Goal: Obtain resource: Download file/media

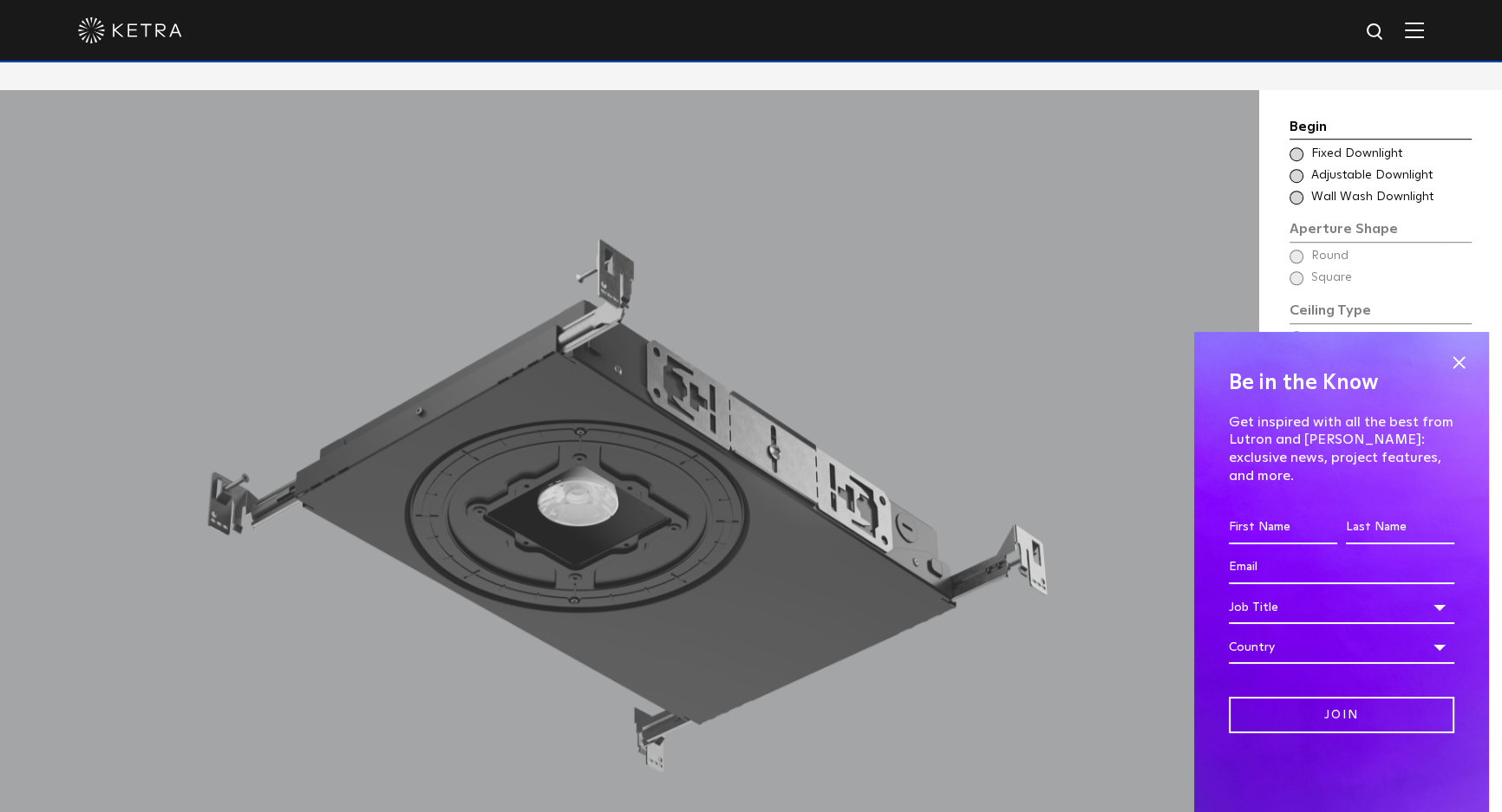
scroll to position [1576, 0]
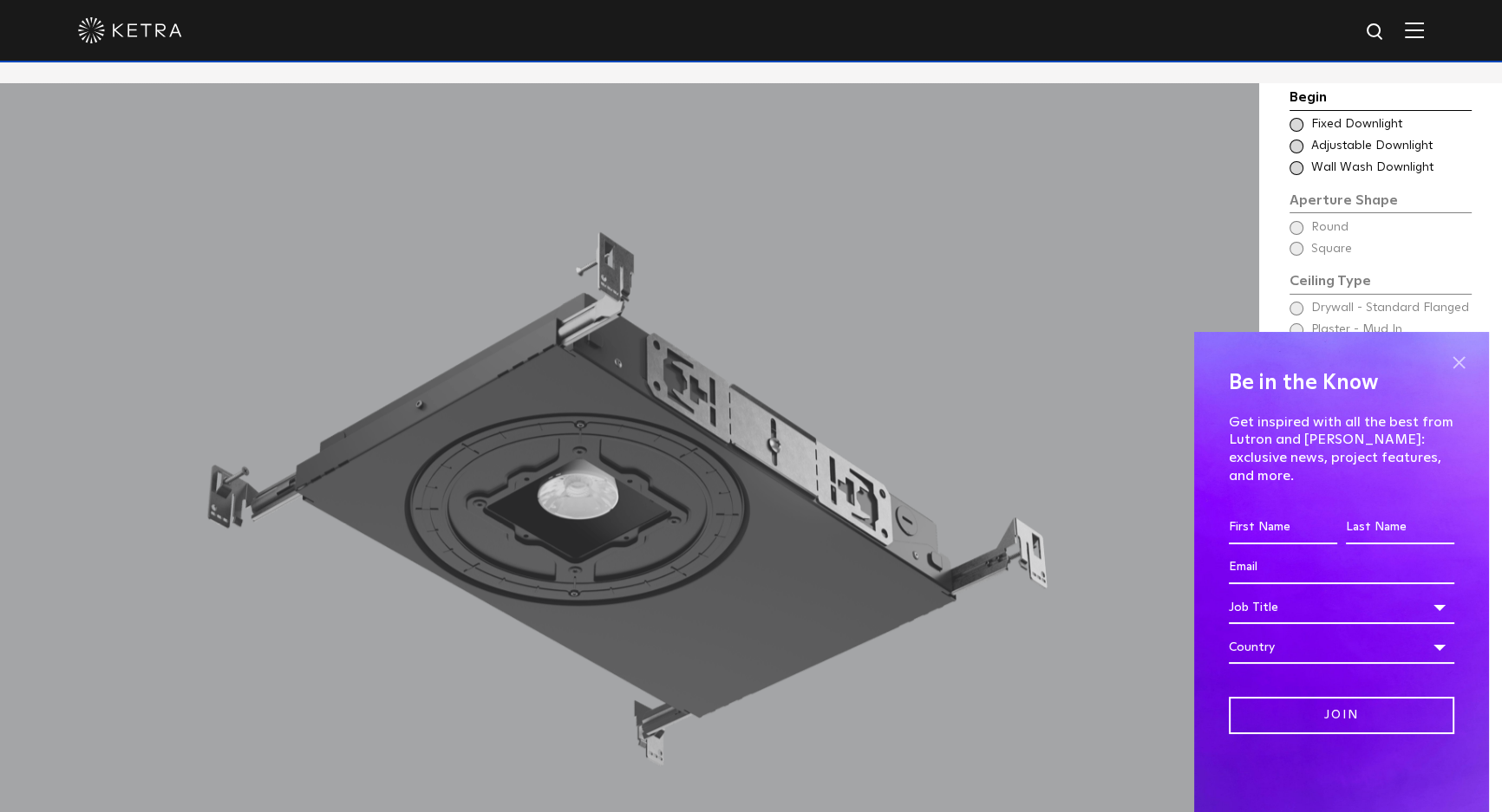
click at [1453, 375] on span at bounding box center [1458, 362] width 26 height 26
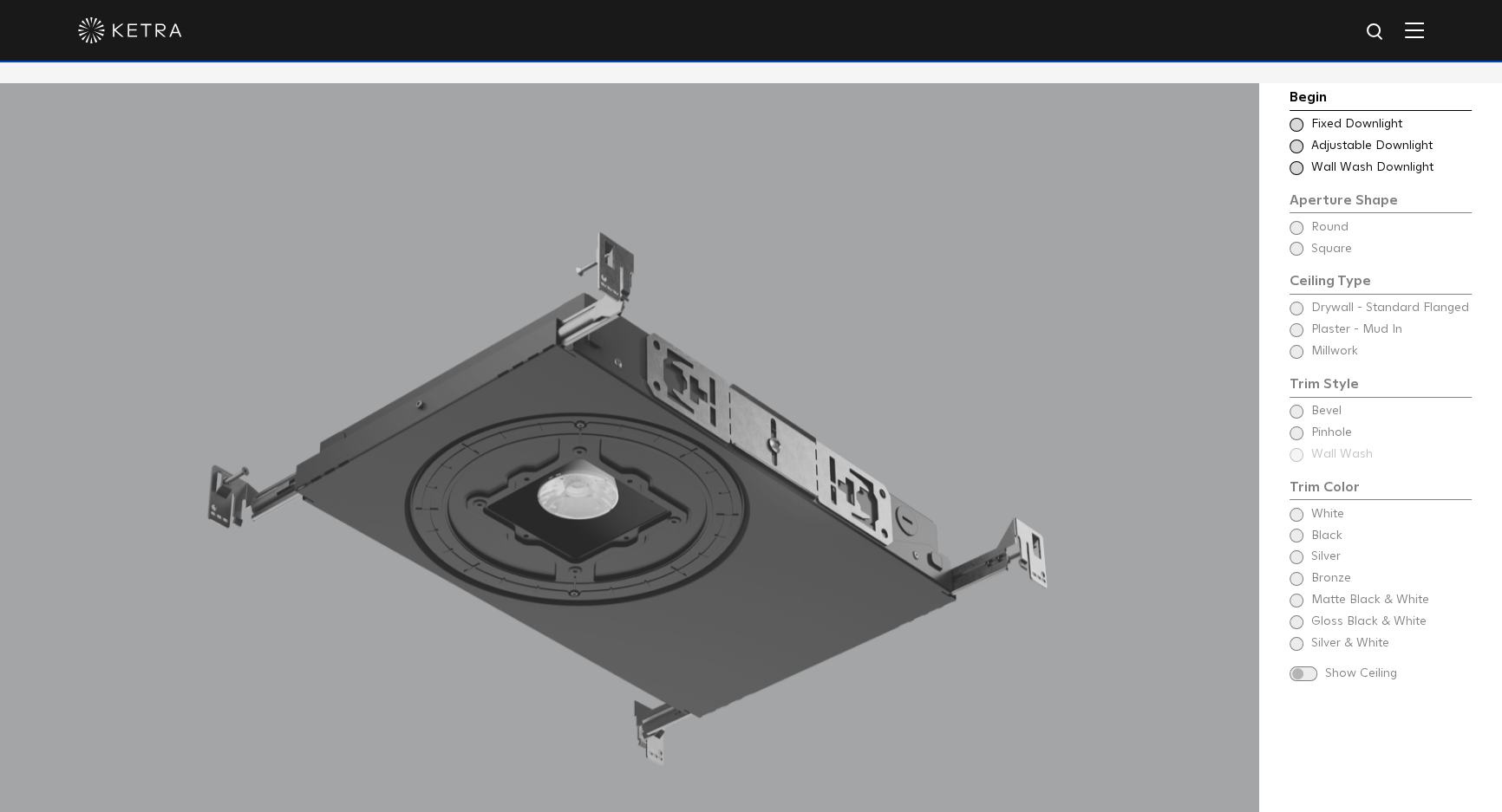
click at [1294, 148] on span at bounding box center [1297, 147] width 14 height 14
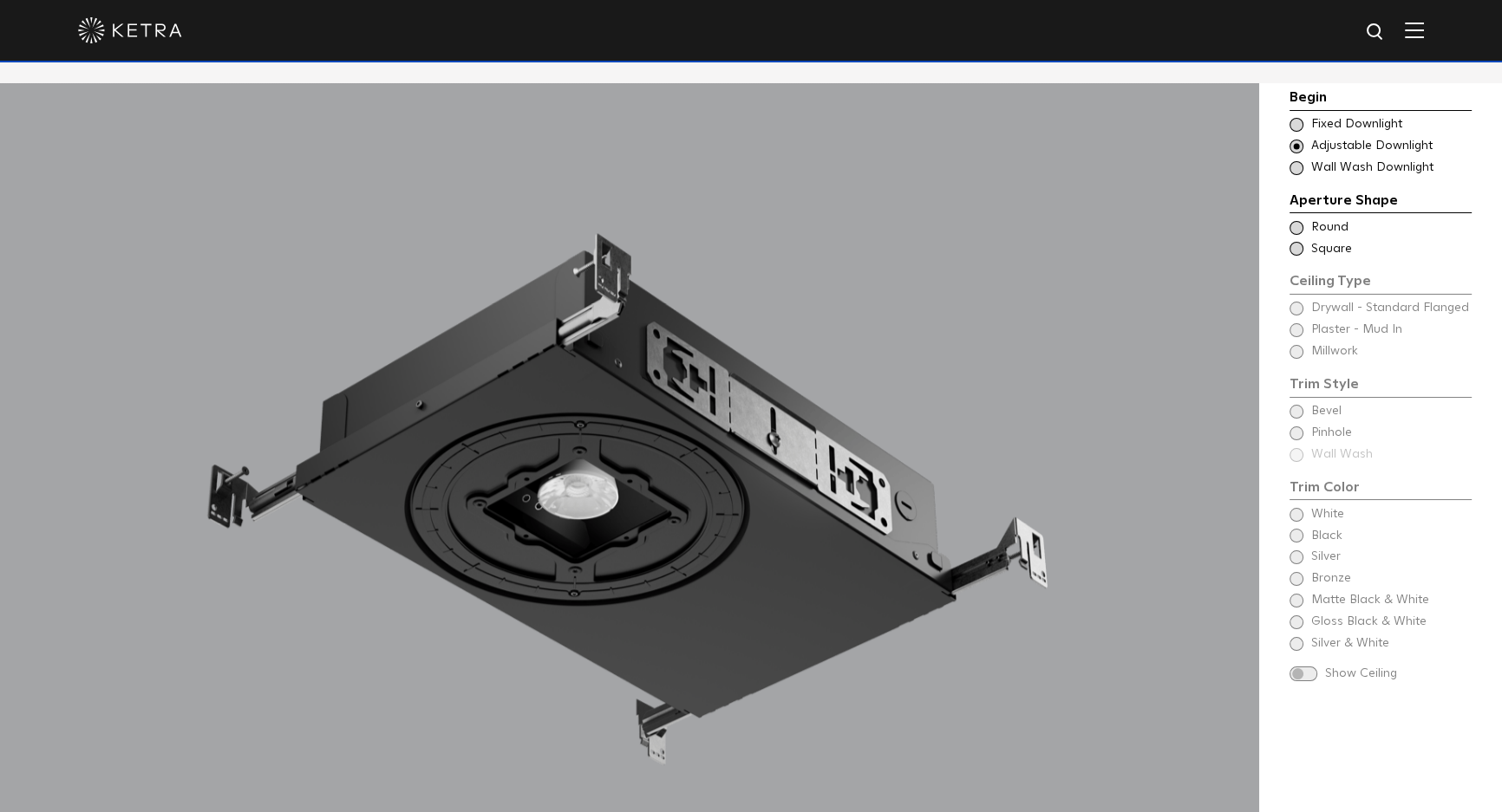
click at [1294, 227] on span at bounding box center [1297, 228] width 14 height 14
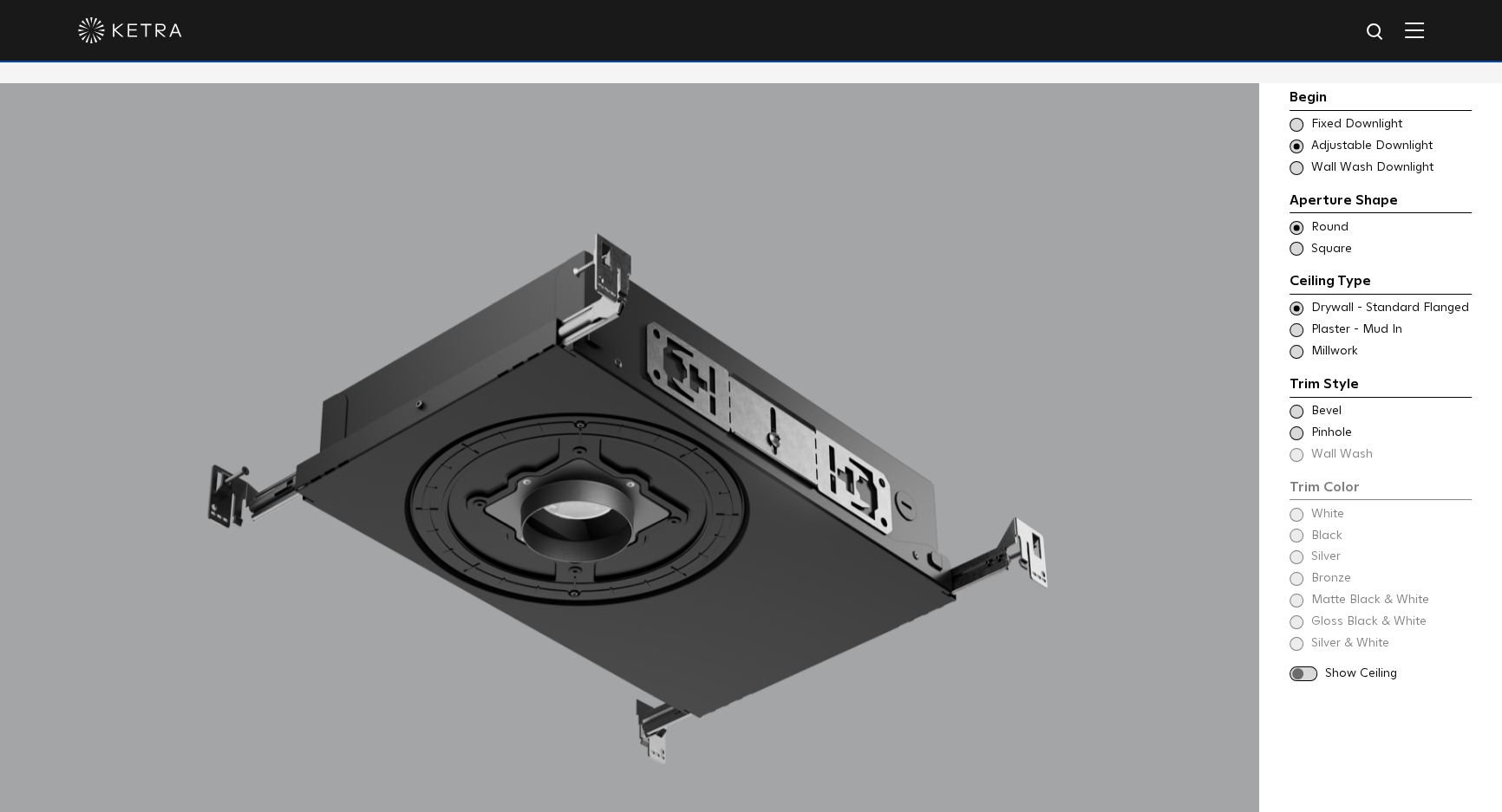
click at [1292, 345] on span at bounding box center [1297, 352] width 14 height 14
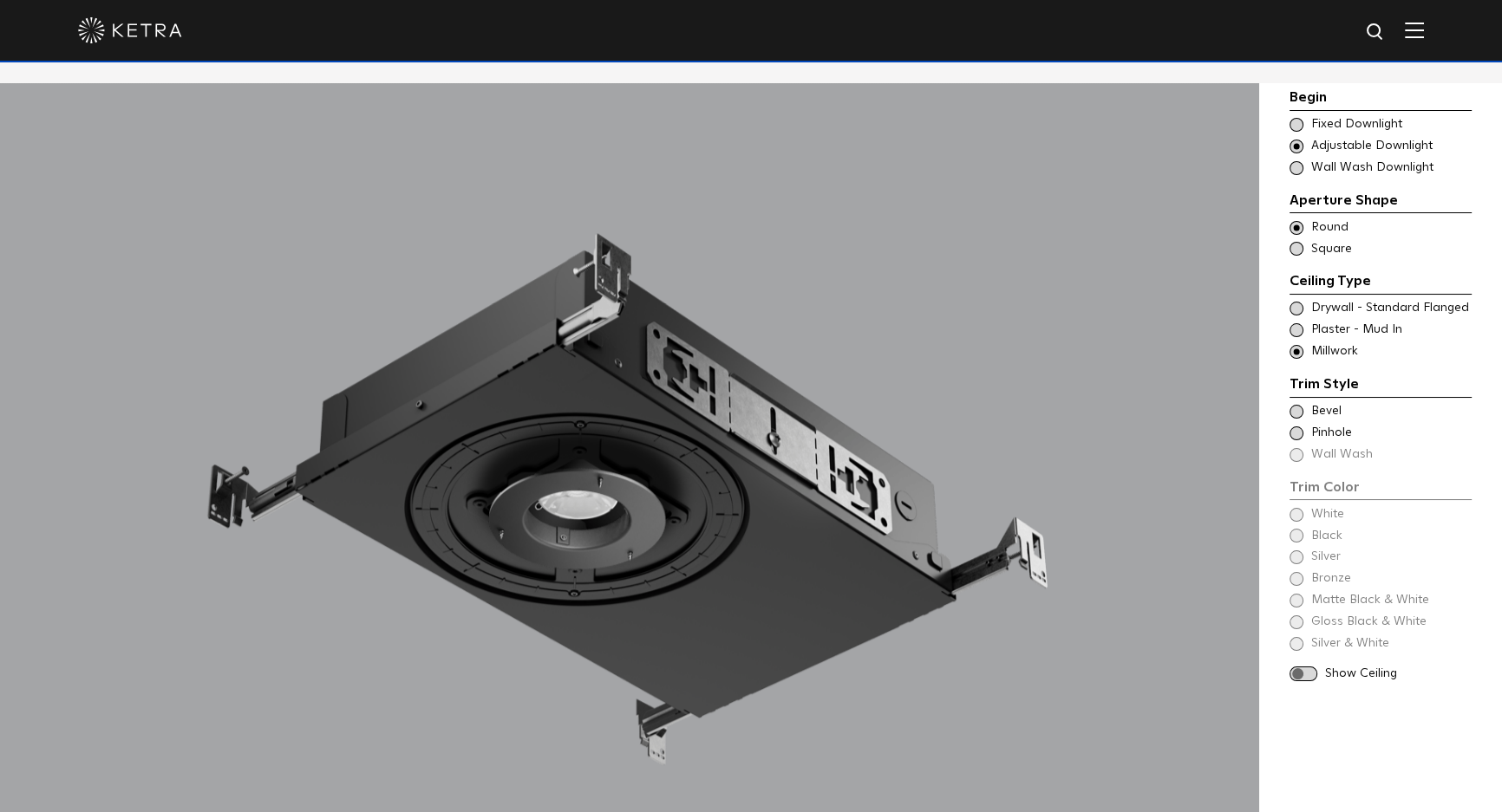
click at [1297, 414] on span at bounding box center [1297, 412] width 14 height 14
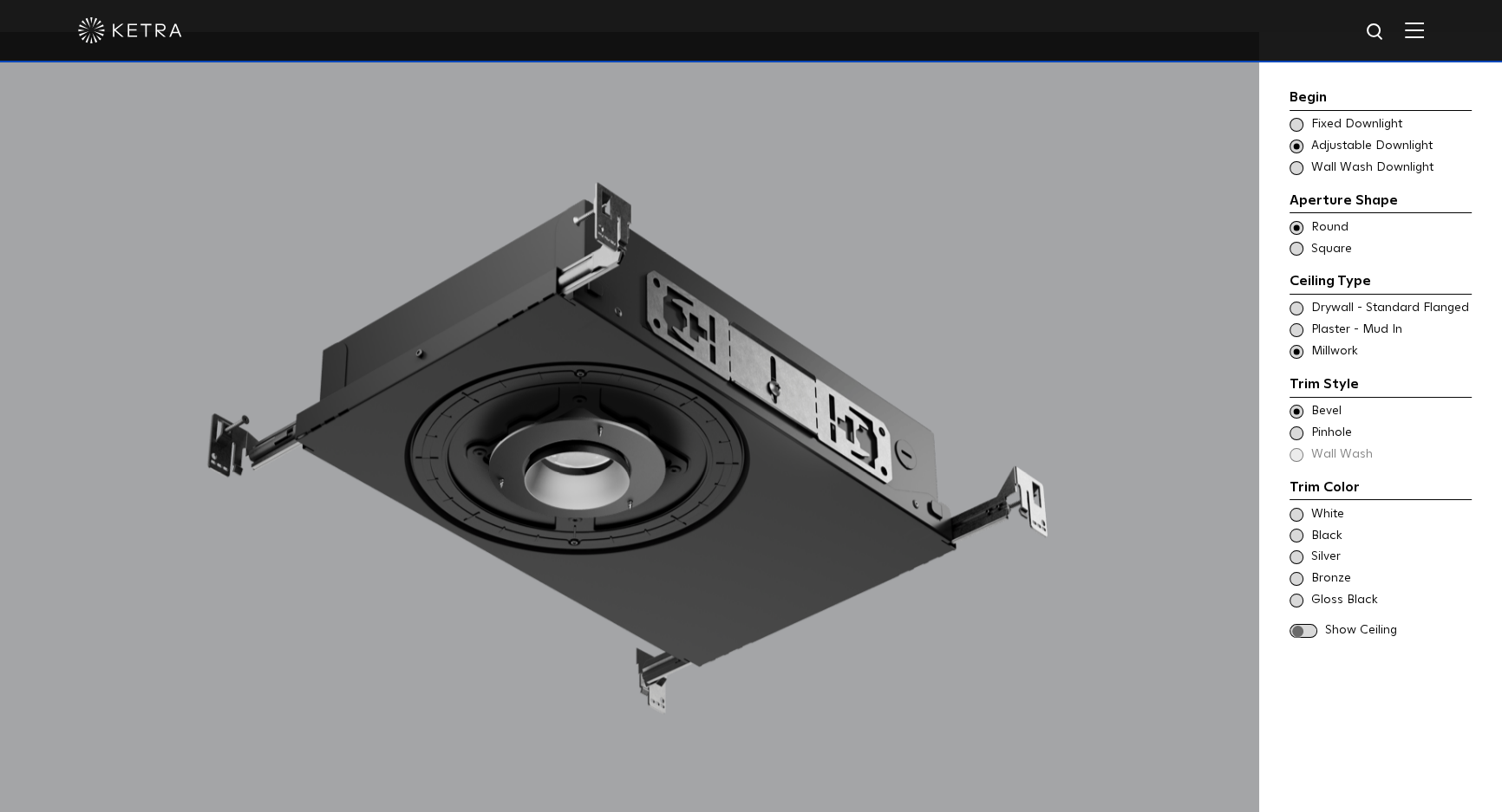
scroll to position [1655, 0]
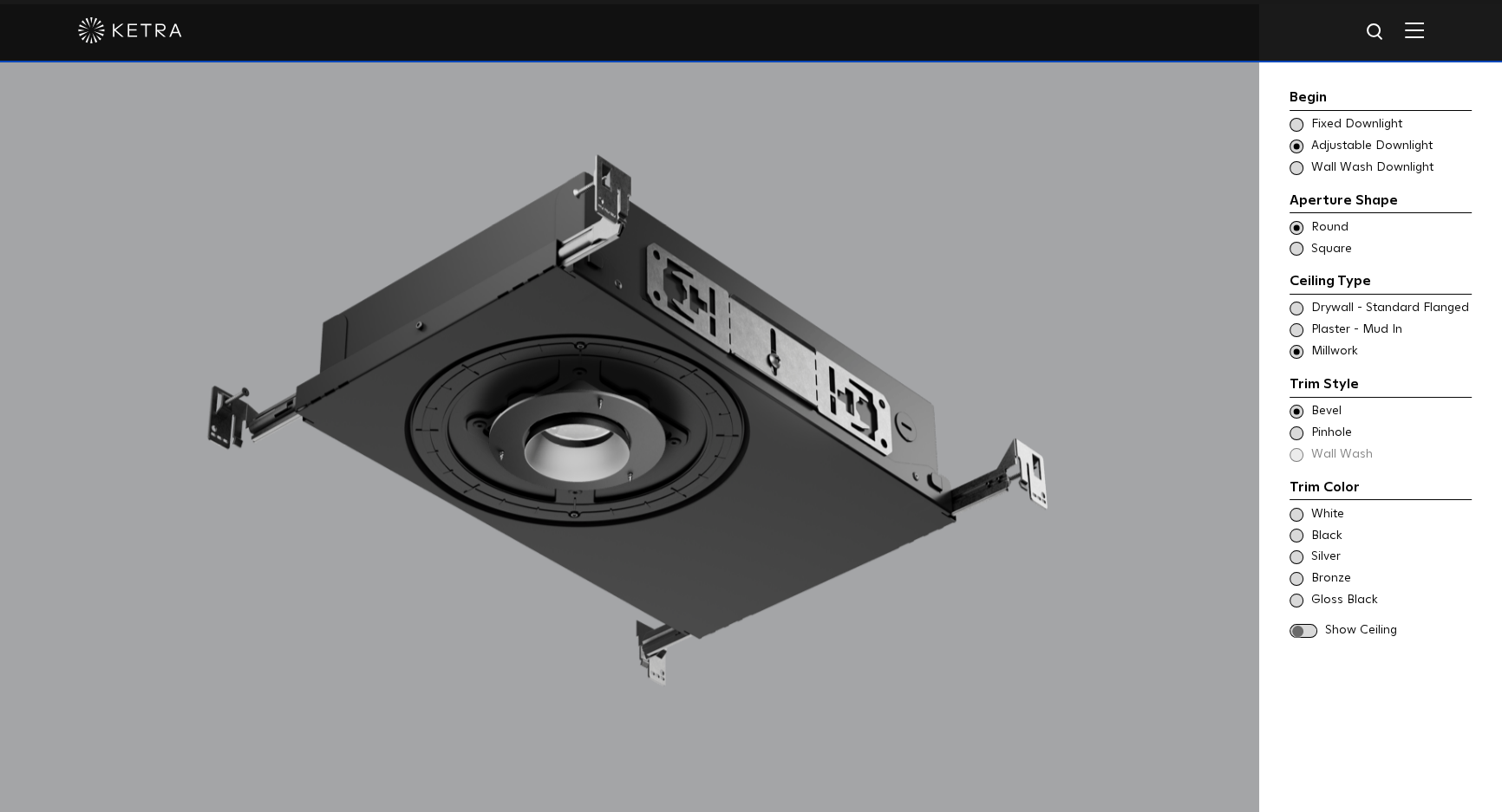
click at [1291, 507] on div "White" at bounding box center [1381, 515] width 182 height 18
click at [1299, 633] on span at bounding box center [1303, 631] width 27 height 15
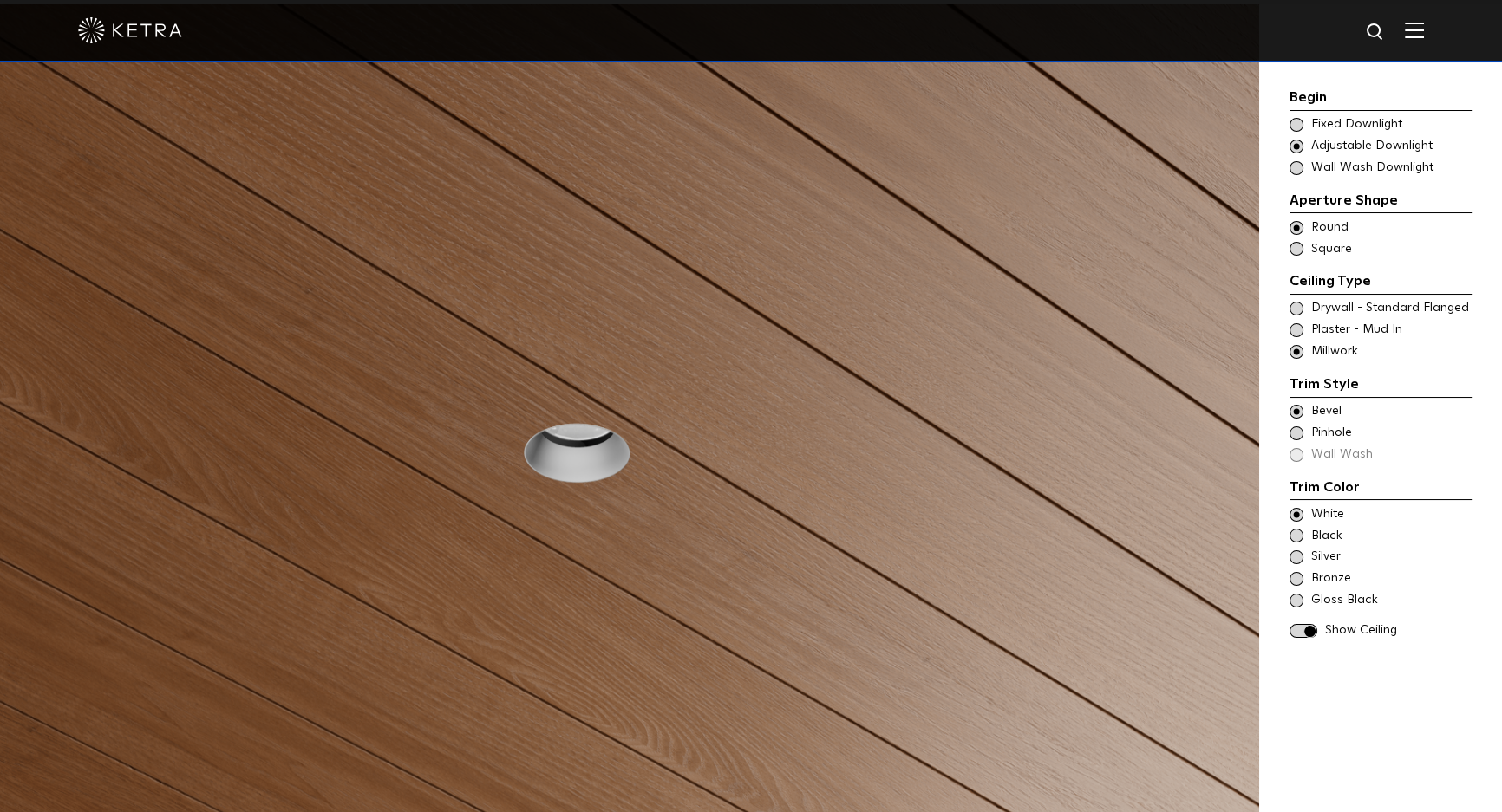
click at [1115, 383] on div at bounding box center [629, 440] width 1258 height 871
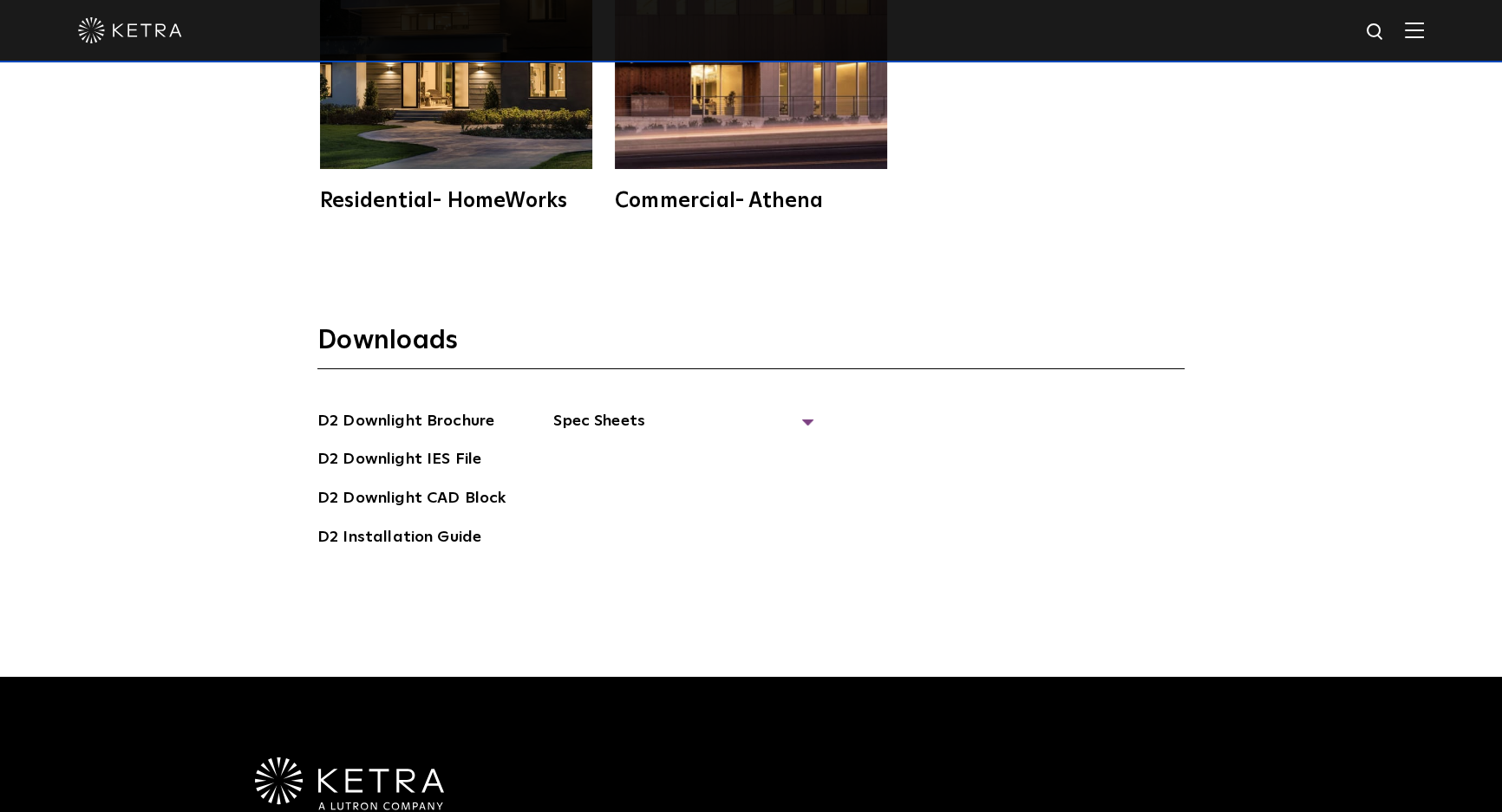
scroll to position [4965, 0]
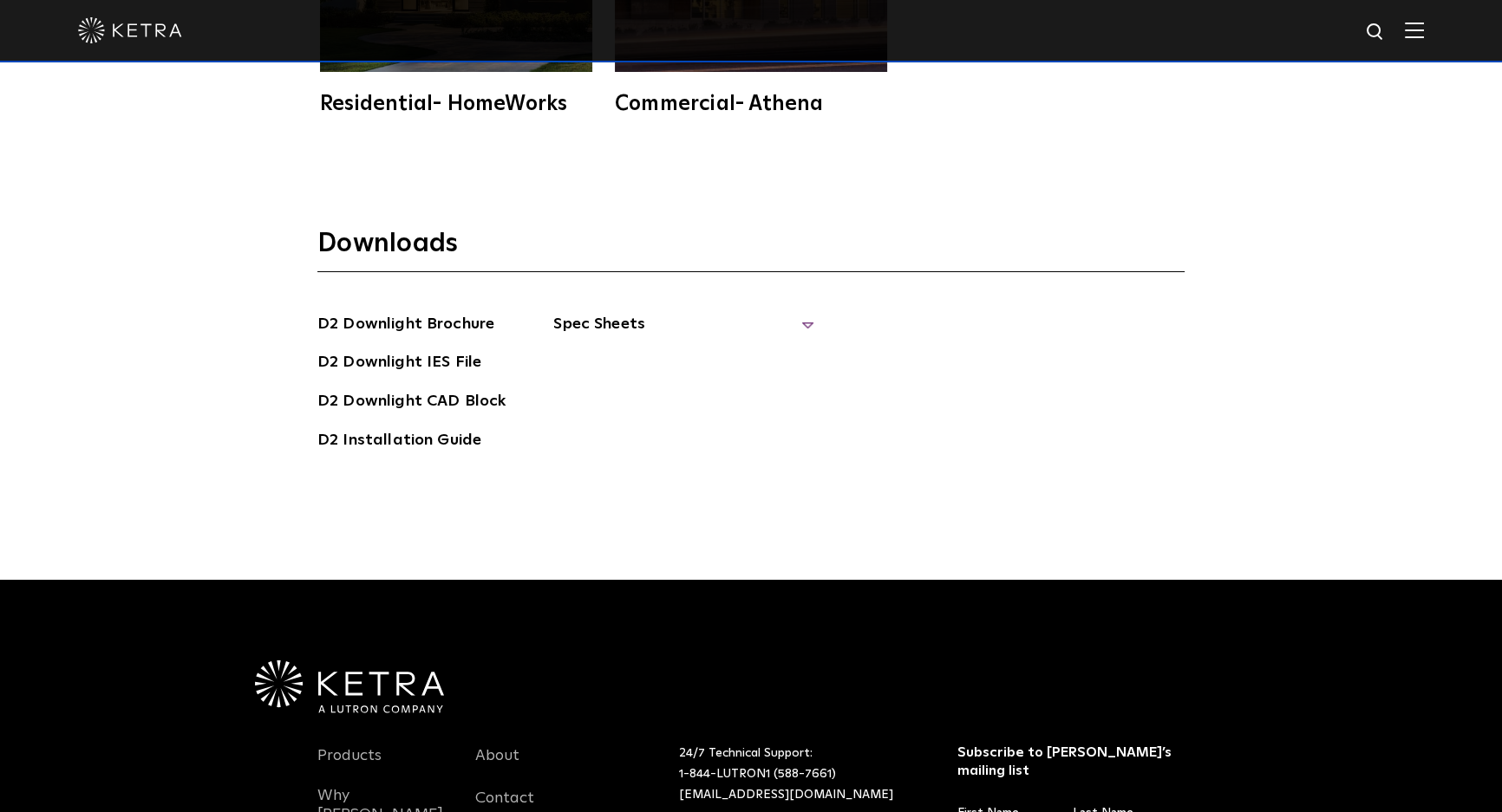
click at [800, 312] on span "Spec Sheets" at bounding box center [684, 330] width 260 height 38
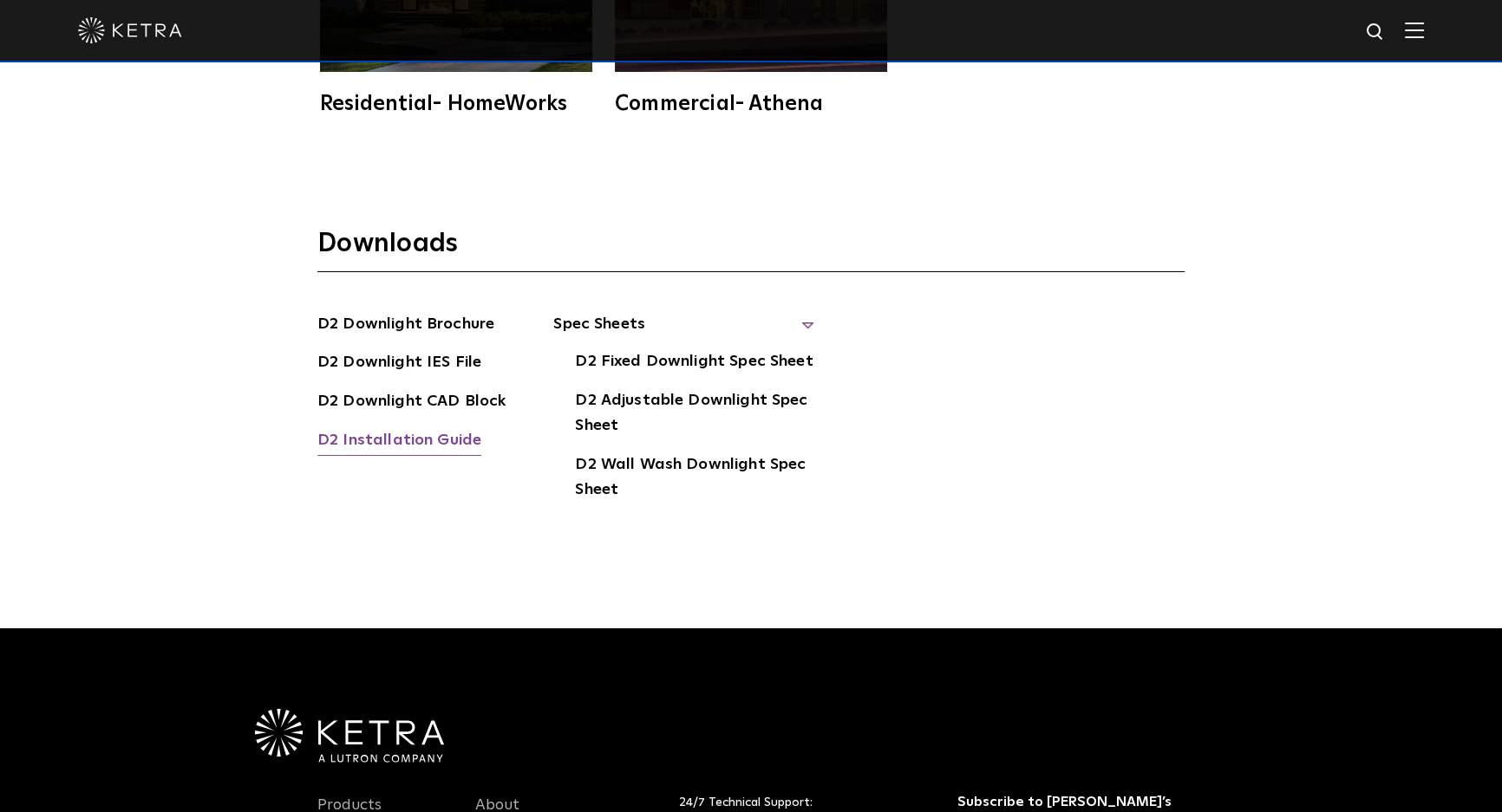
click at [441, 429] on link "D2 Installation Guide" at bounding box center [399, 442] width 164 height 27
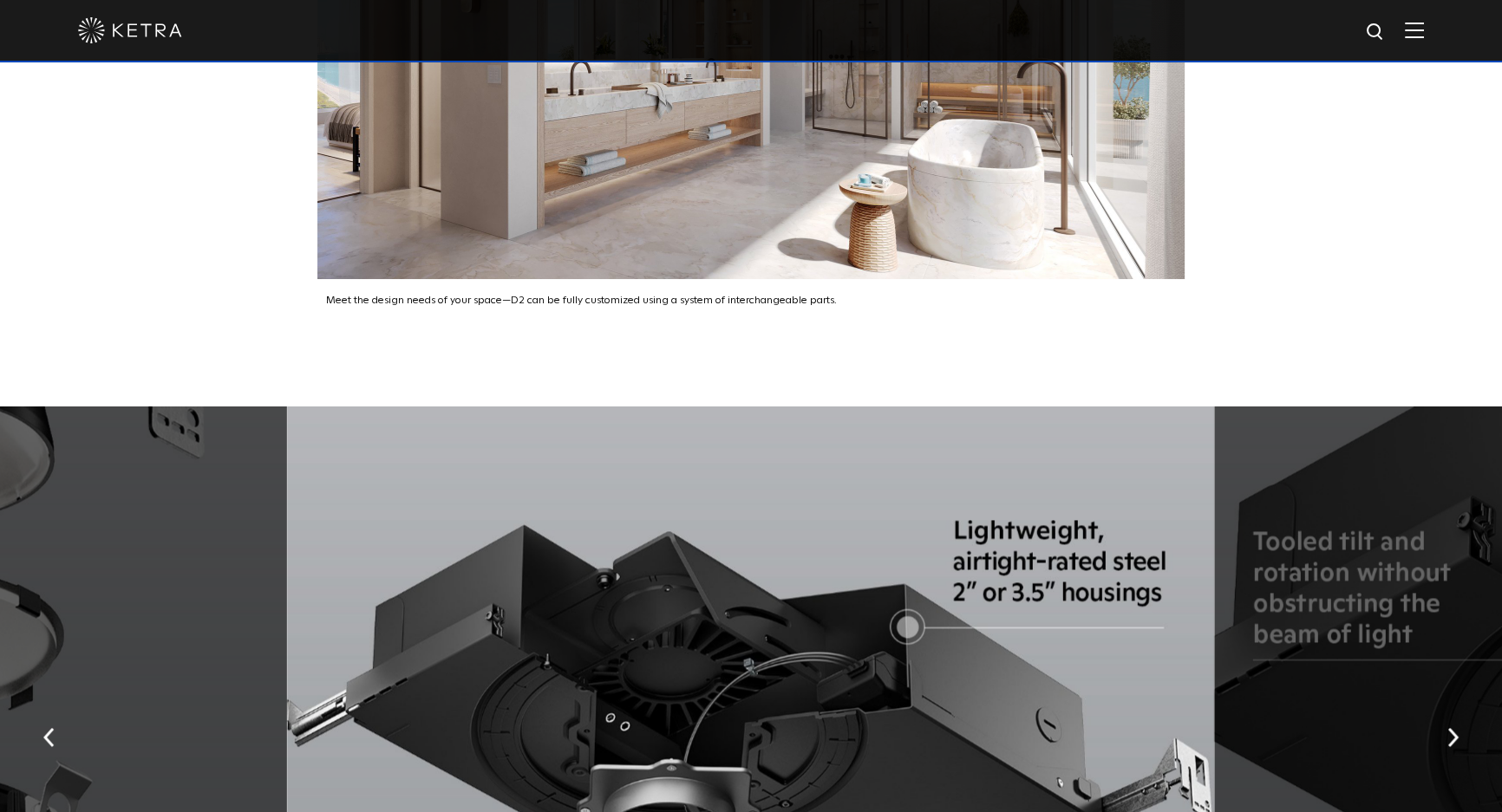
scroll to position [3152, 0]
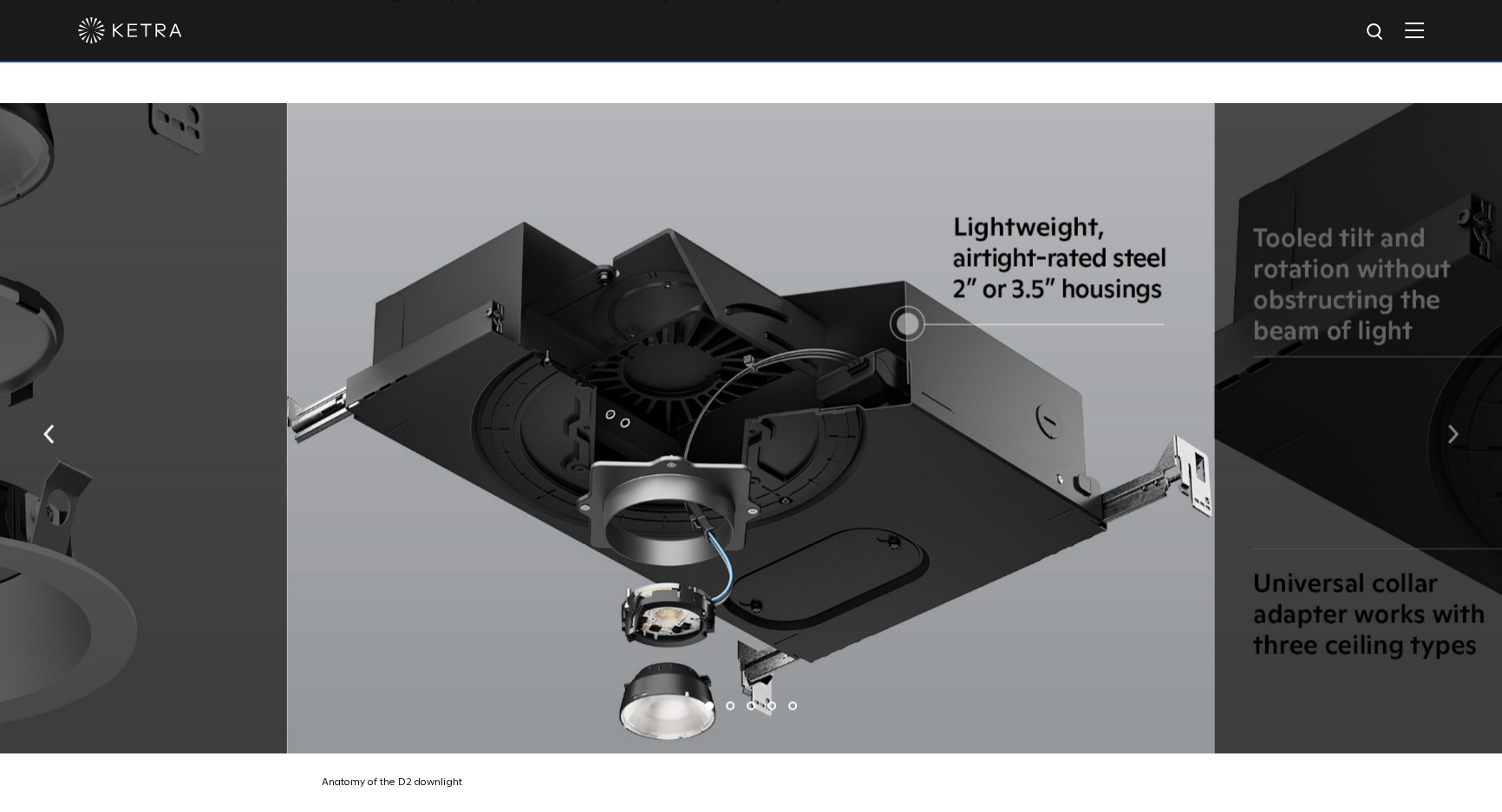
click at [1457, 424] on img "button" at bounding box center [1452, 434] width 12 height 19
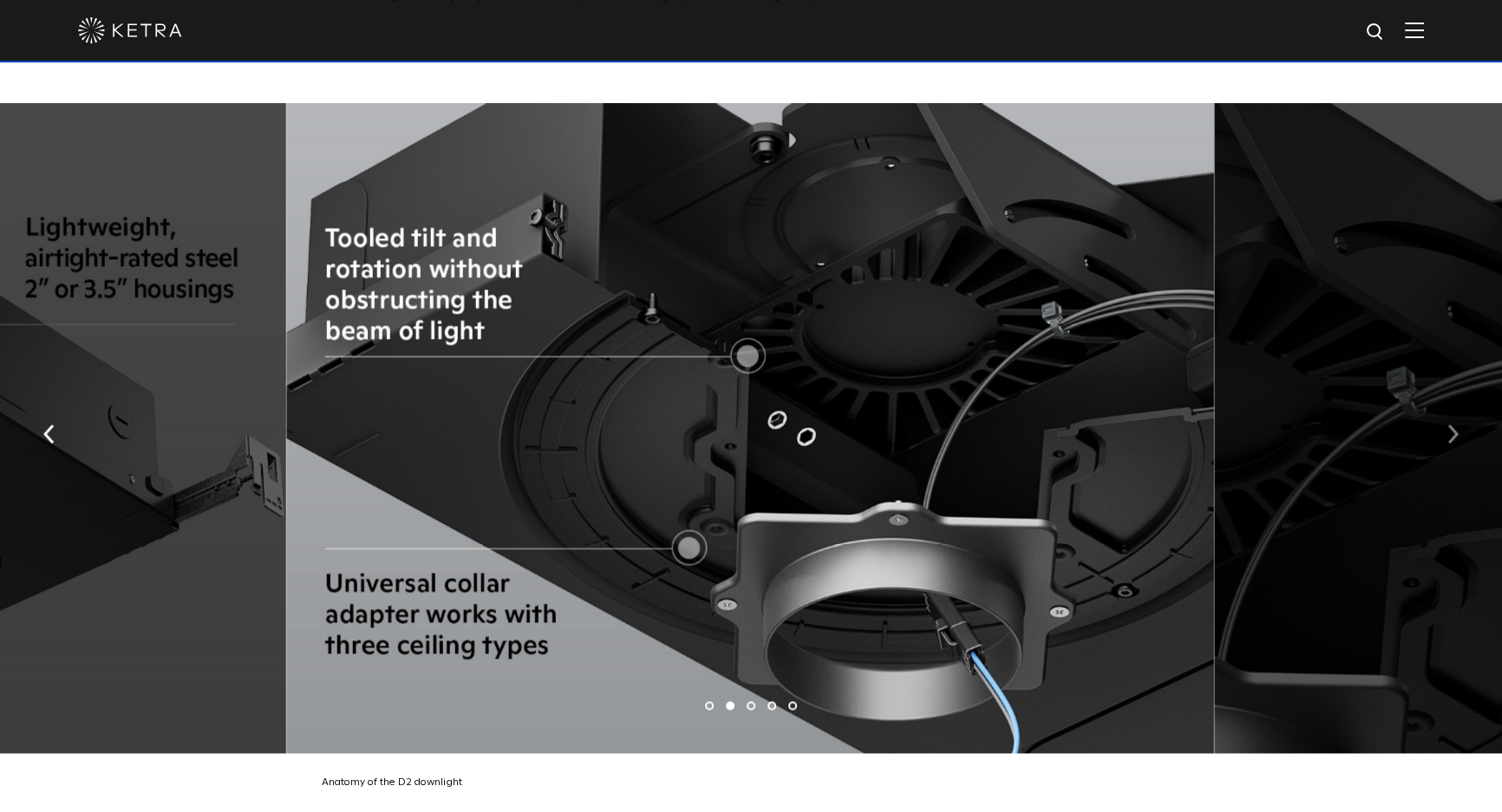
click at [1457, 424] on img "button" at bounding box center [1452, 434] width 12 height 19
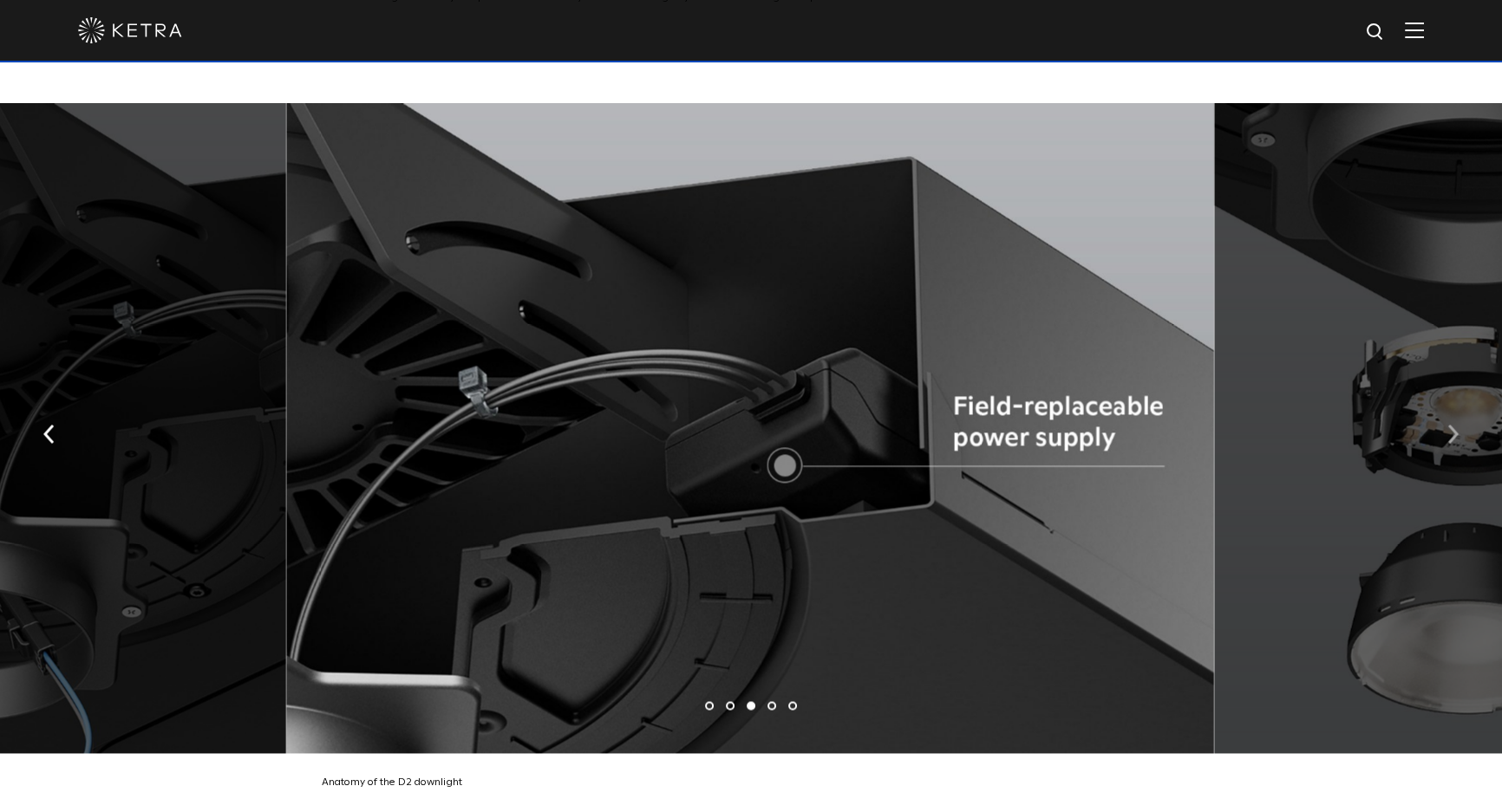
click at [1457, 424] on img "button" at bounding box center [1452, 434] width 12 height 19
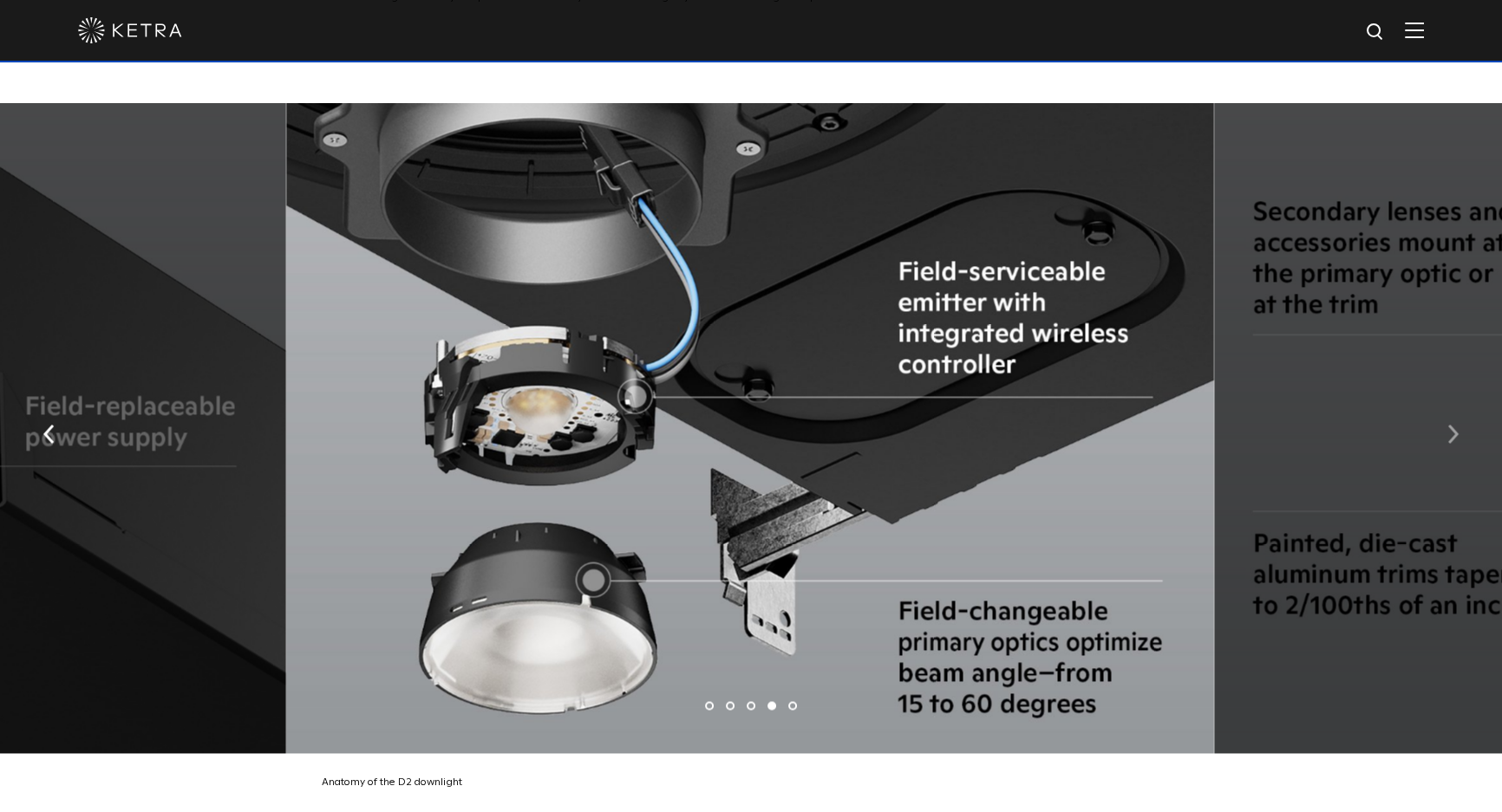
click at [1457, 424] on img "button" at bounding box center [1452, 434] width 12 height 19
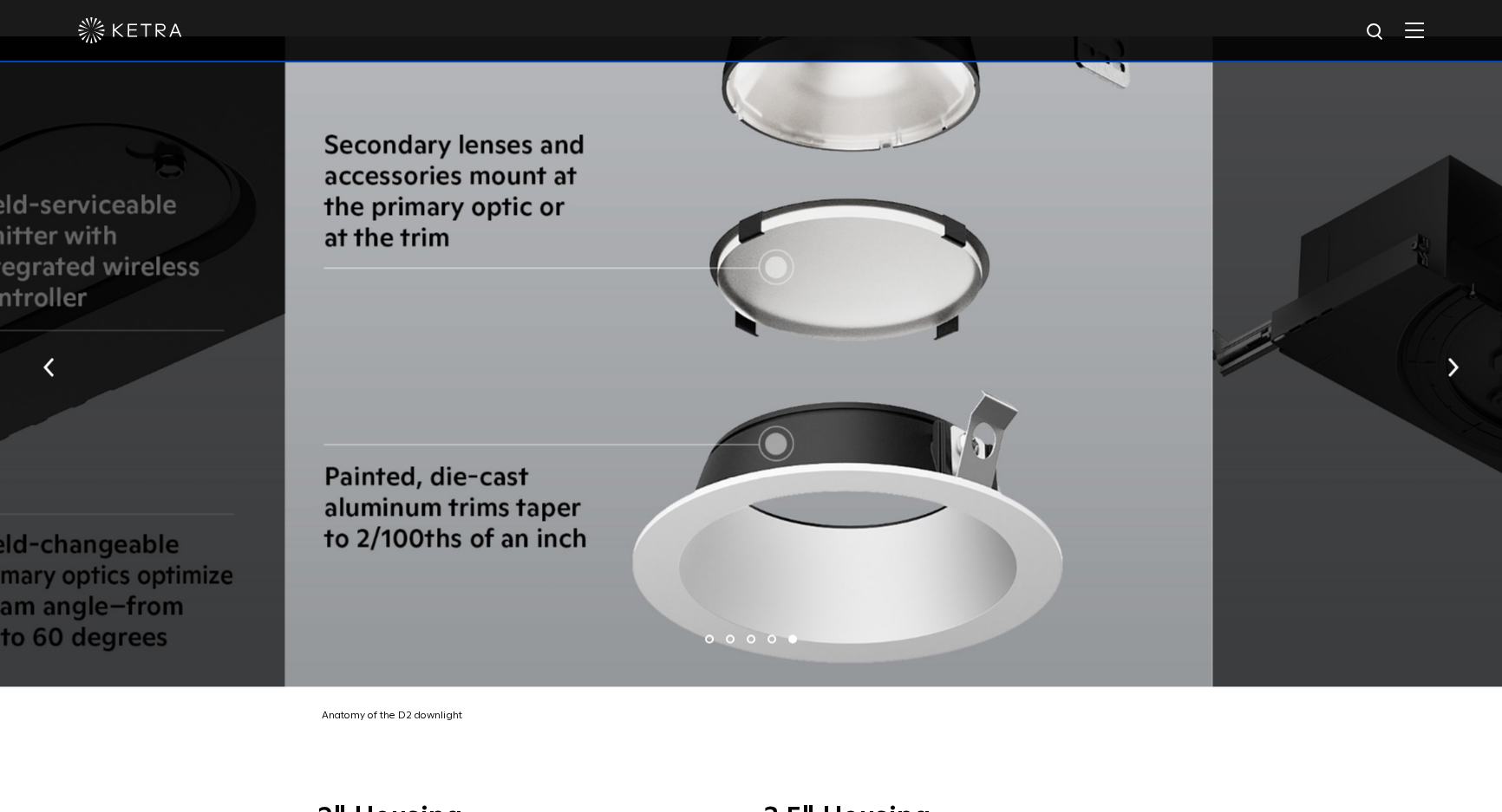
scroll to position [3231, 0]
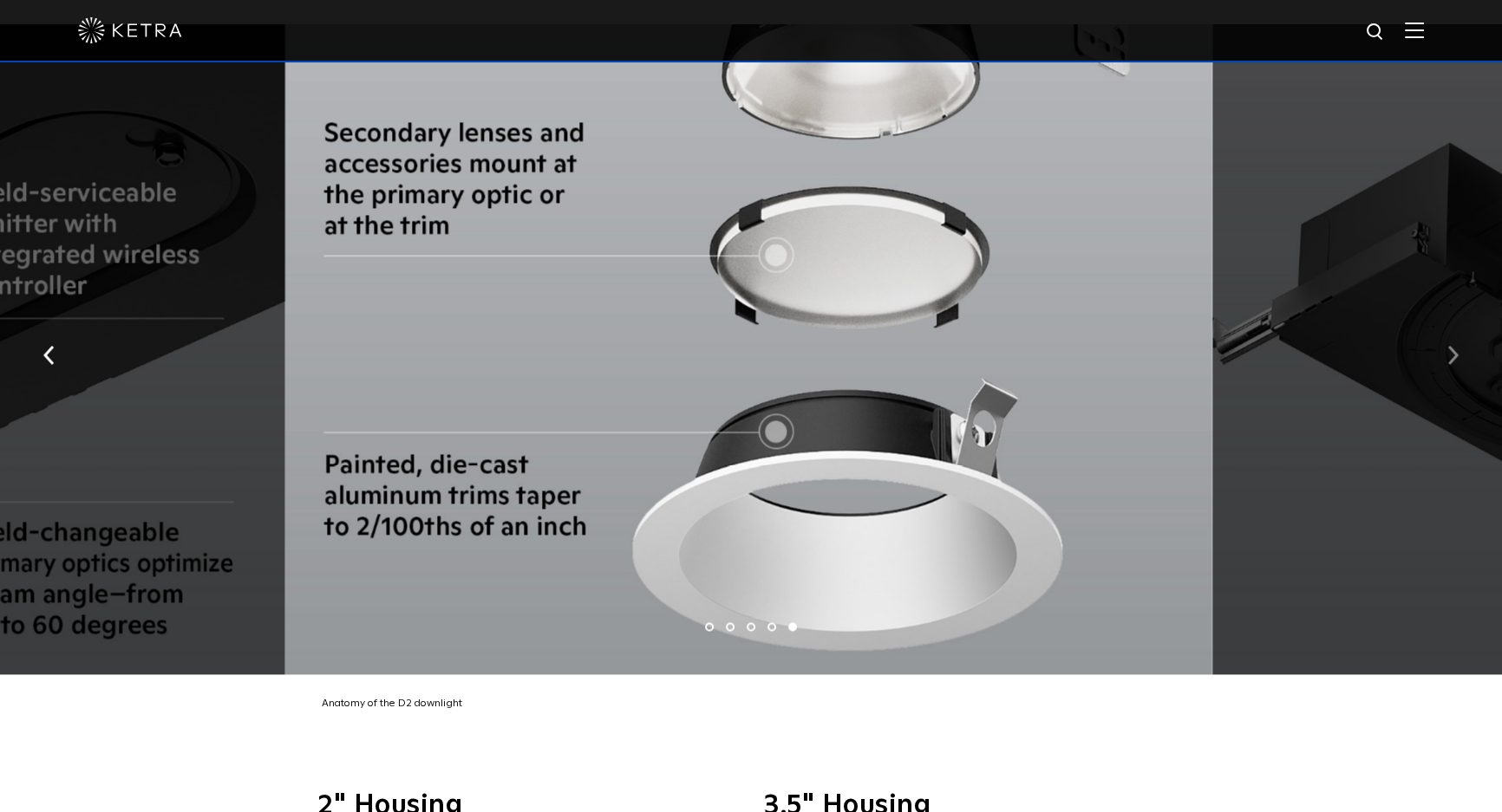
click at [1443, 338] on button "button" at bounding box center [1452, 353] width 37 height 60
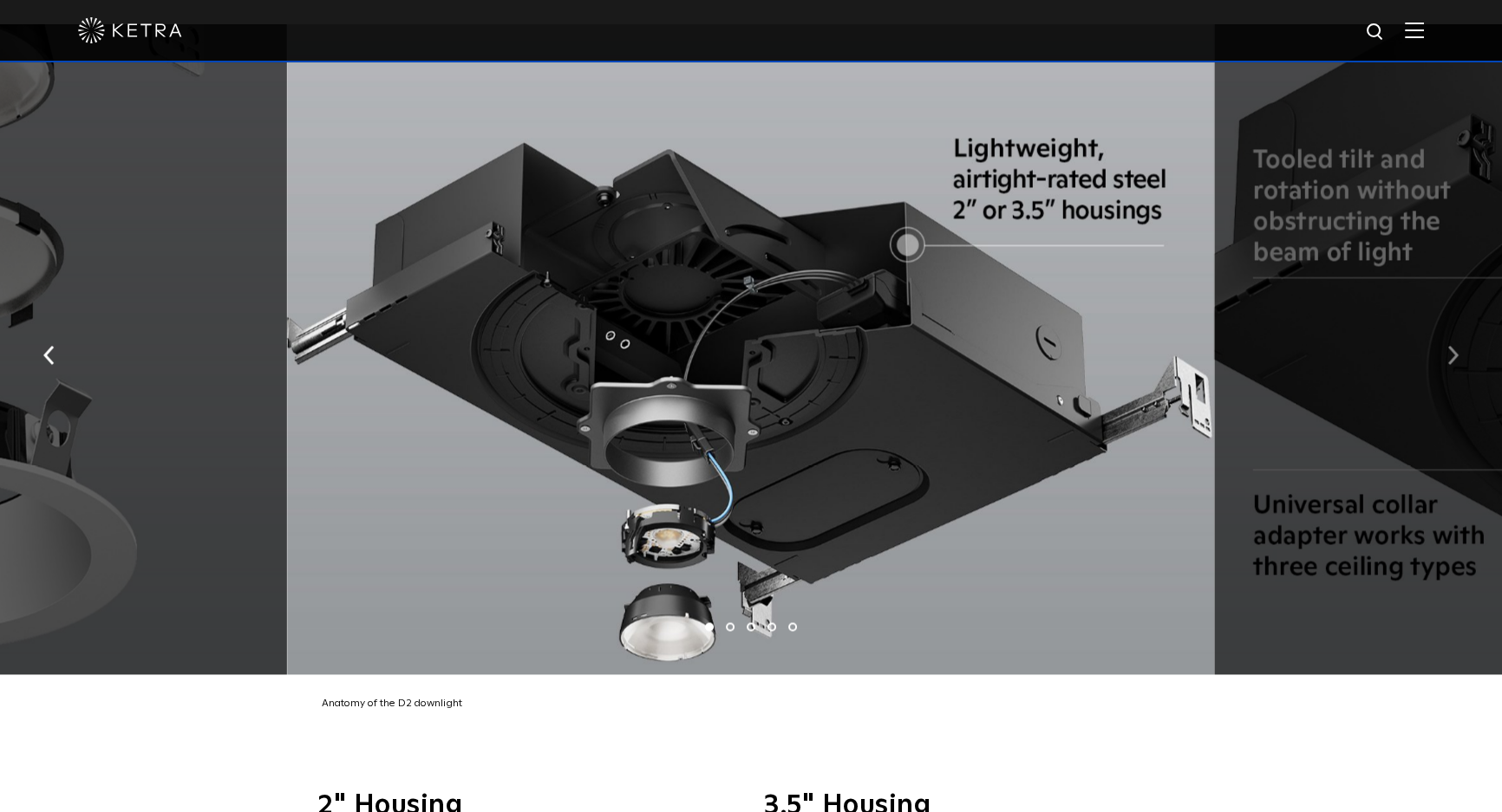
click at [1443, 338] on button "button" at bounding box center [1452, 353] width 37 height 60
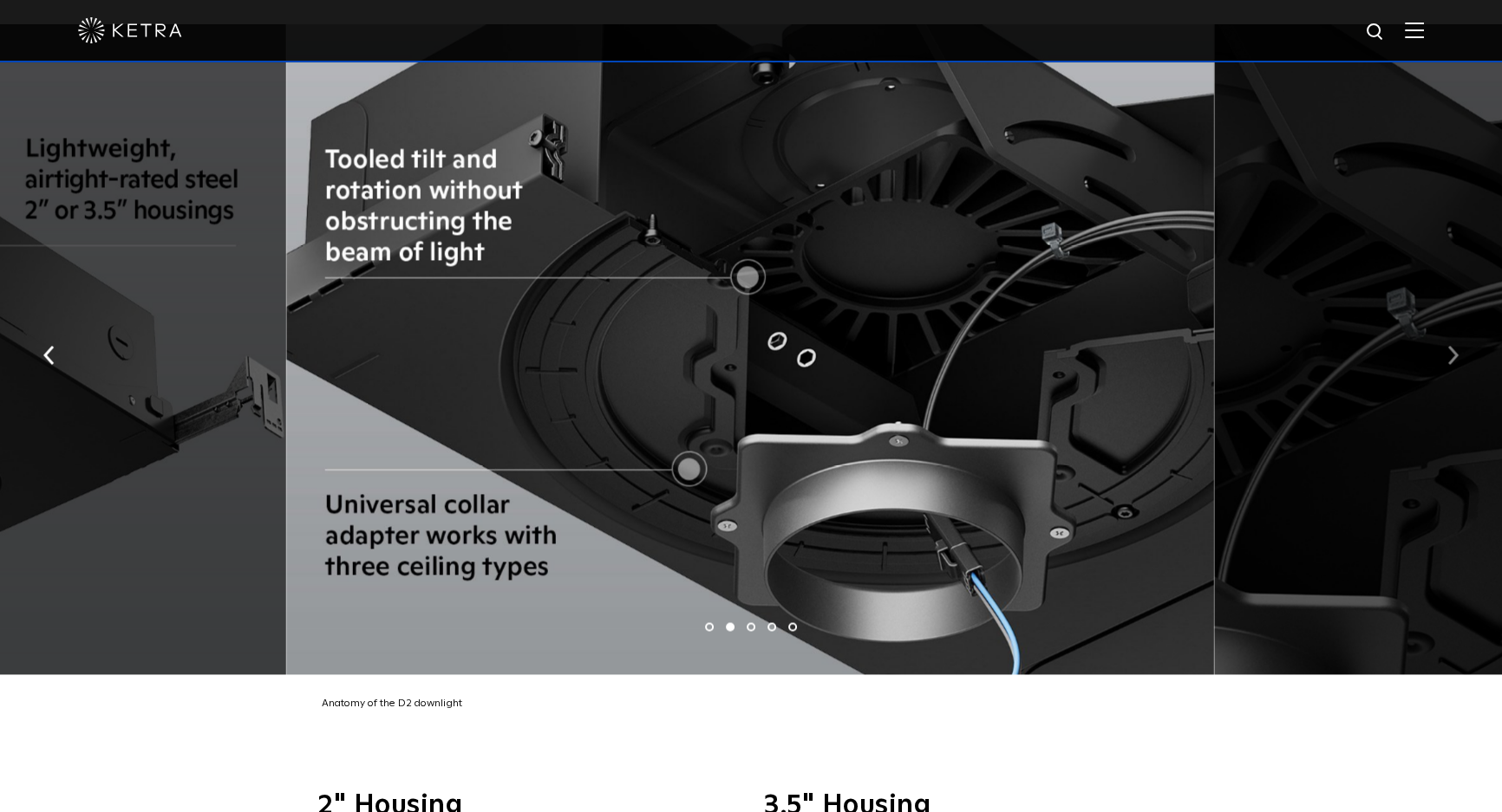
click at [1443, 338] on button "button" at bounding box center [1452, 353] width 37 height 60
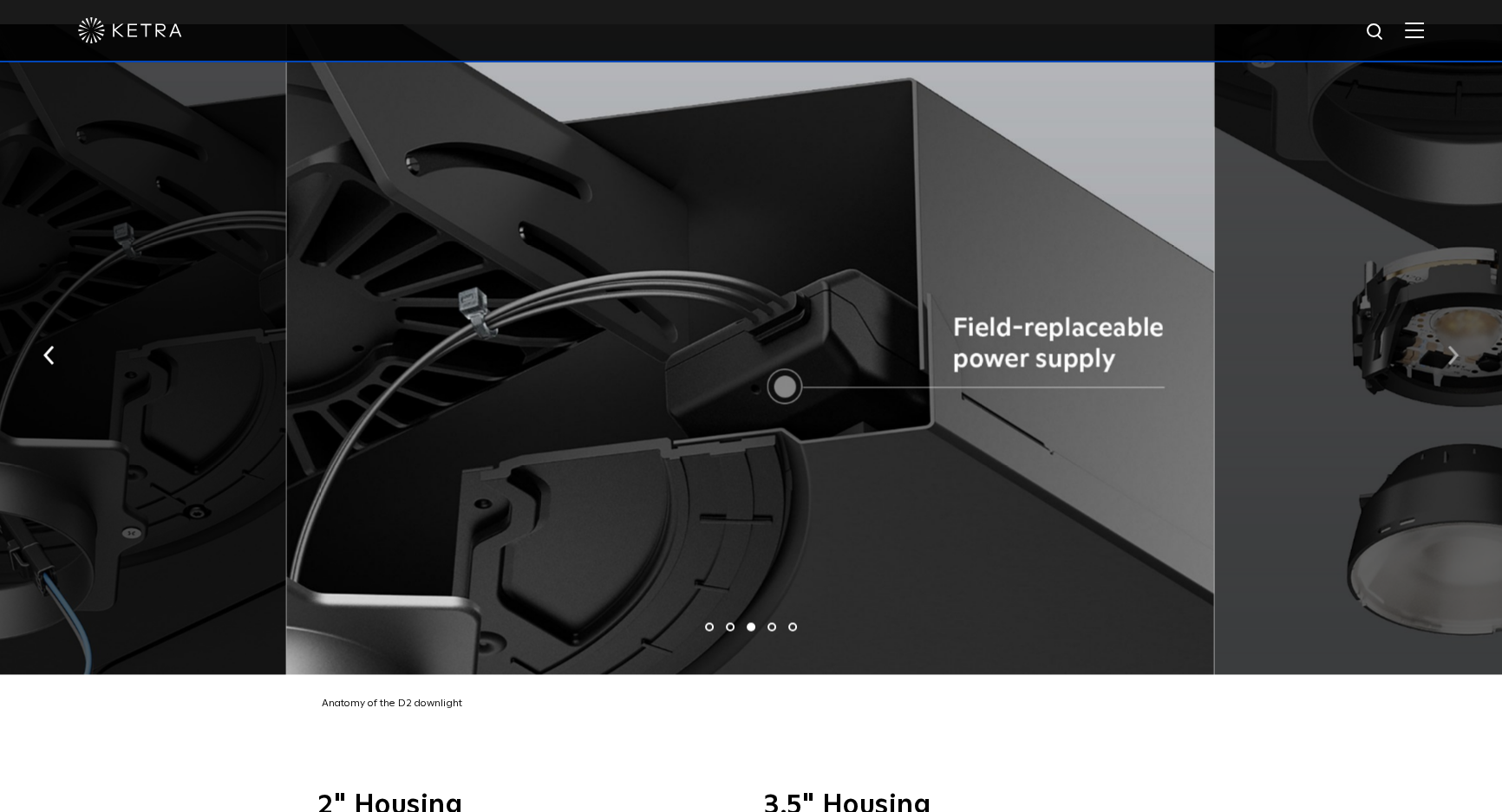
click at [1443, 338] on button "button" at bounding box center [1452, 353] width 37 height 60
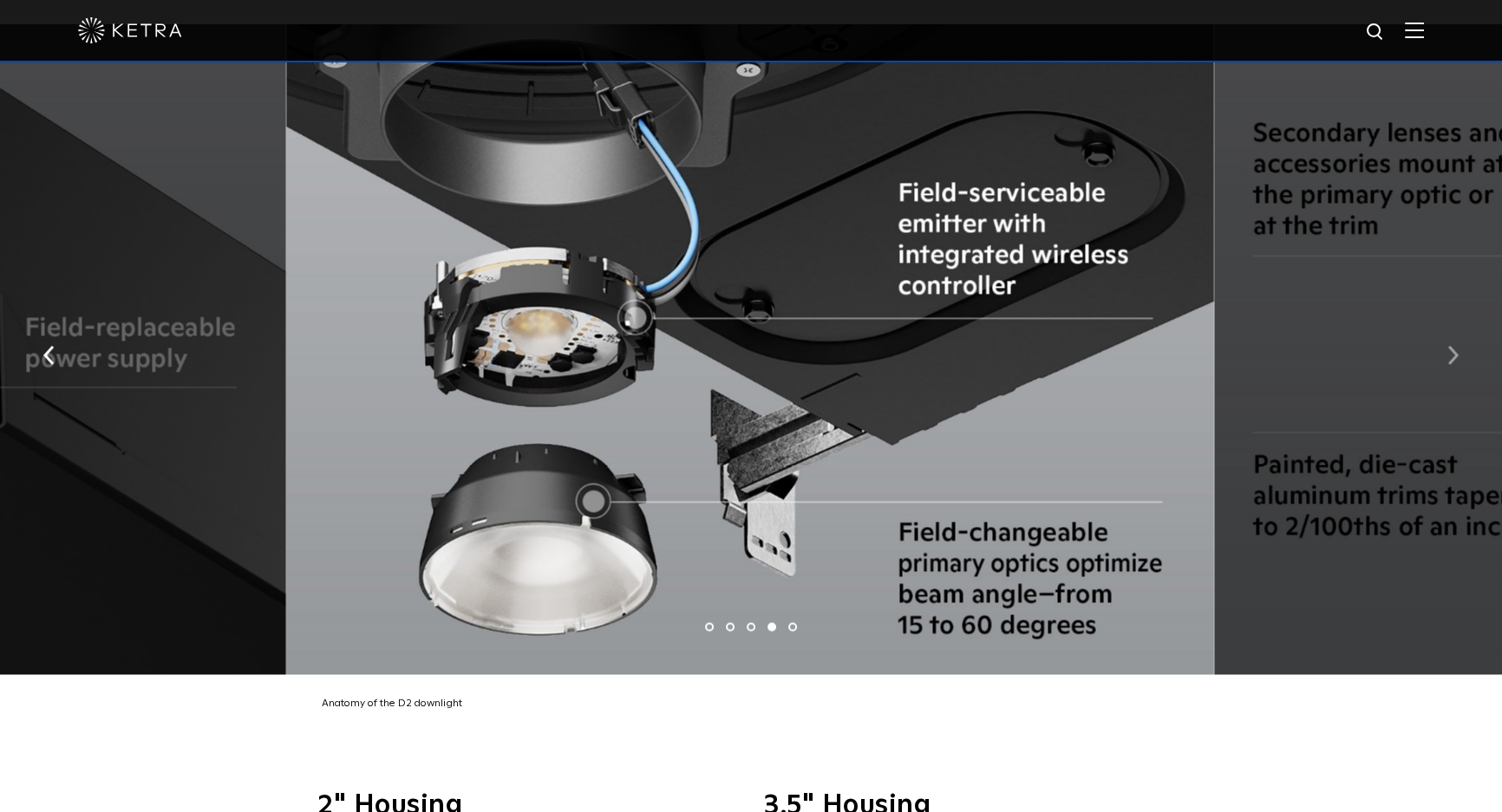
click at [1443, 338] on button "button" at bounding box center [1452, 353] width 37 height 60
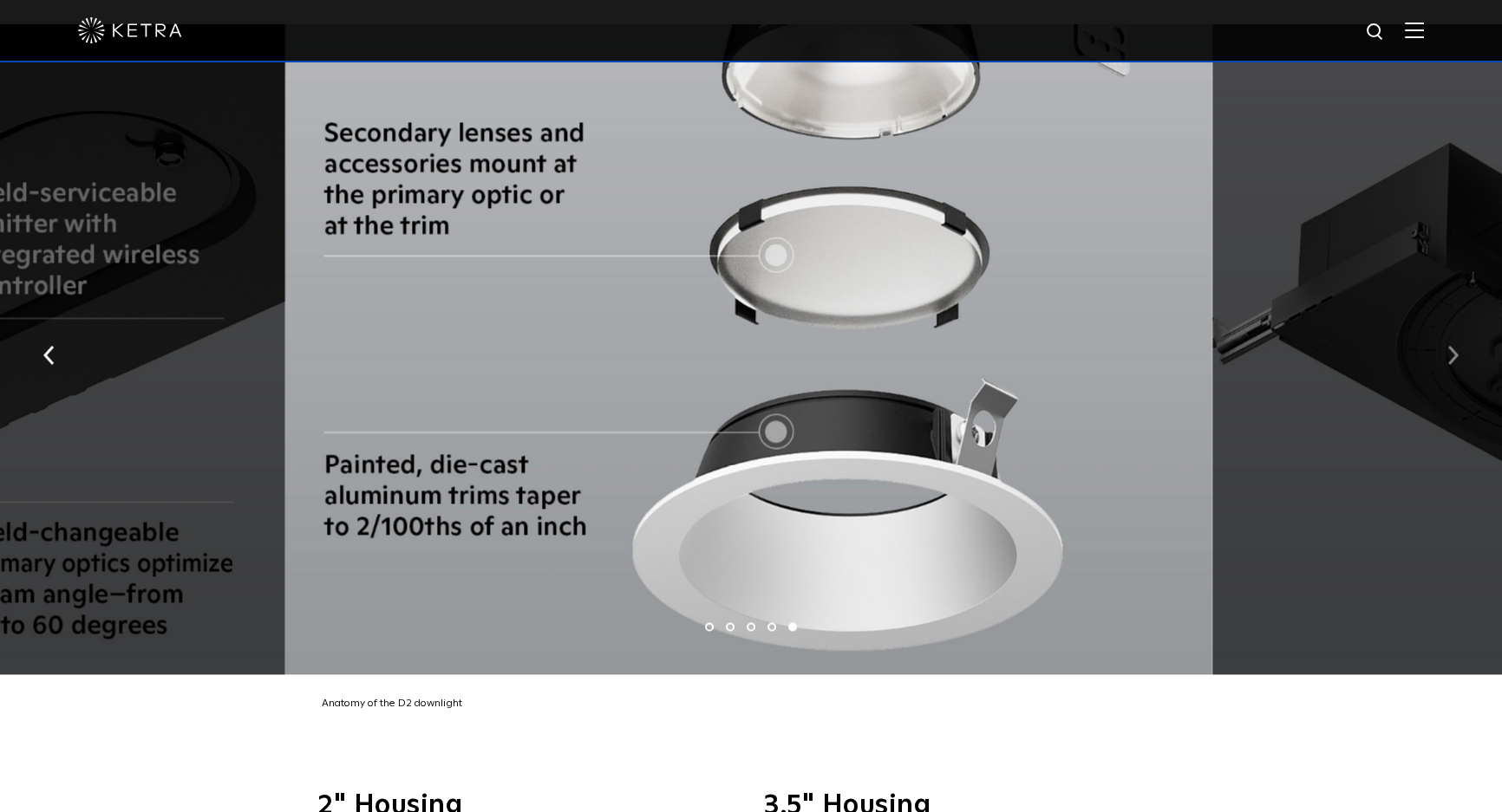
click at [1443, 338] on button "button" at bounding box center [1452, 353] width 37 height 60
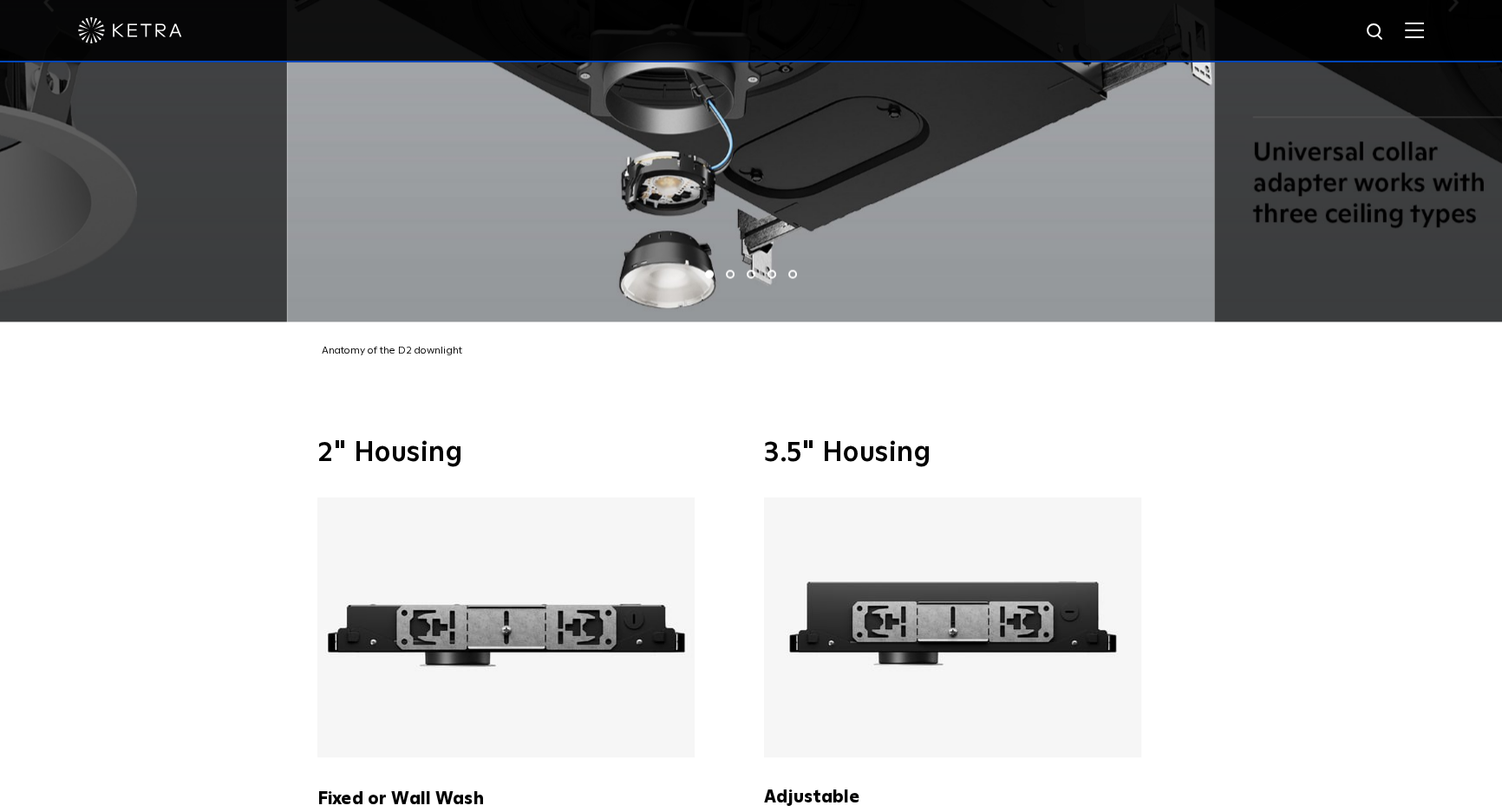
scroll to position [3861, 0]
